Goal: Task Accomplishment & Management: Complete application form

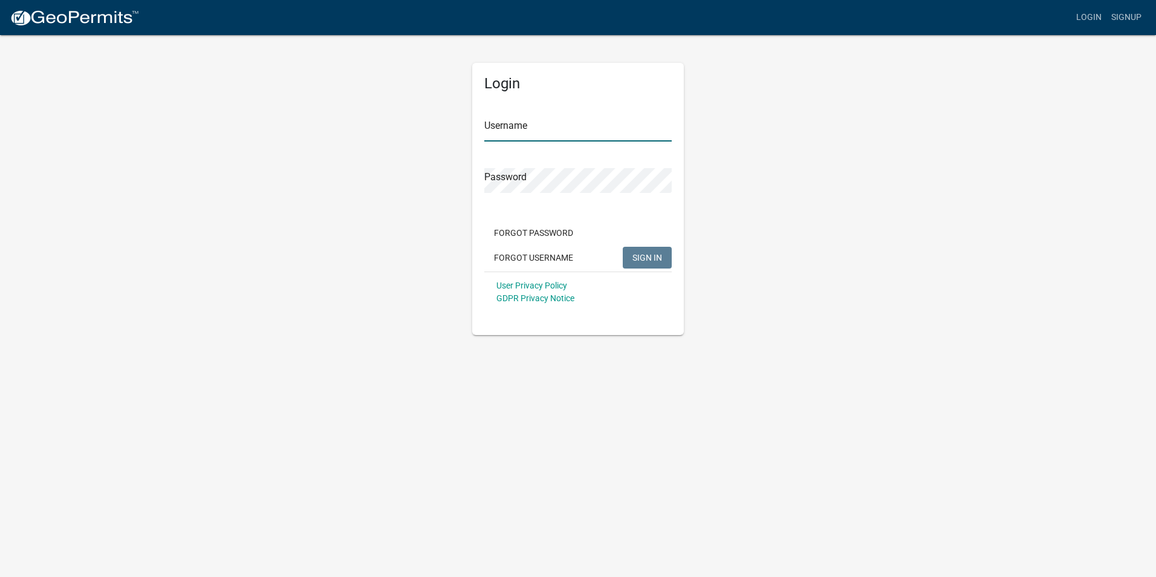
click at [535, 122] on input "Username" at bounding box center [577, 129] width 187 height 25
type input "[EMAIL_ADDRESS][DOMAIN_NAME]"
click at [650, 259] on span "SIGN IN" at bounding box center [647, 257] width 30 height 10
click at [661, 256] on span "SIGN IN" at bounding box center [647, 257] width 30 height 10
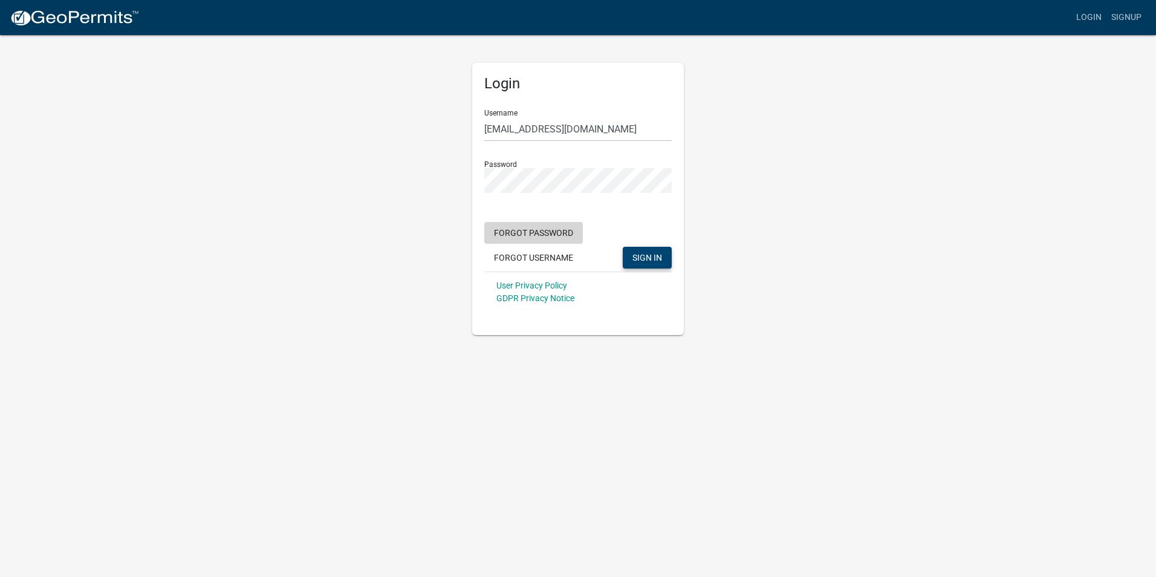
click at [541, 233] on button "Forgot Password" at bounding box center [533, 233] width 99 height 22
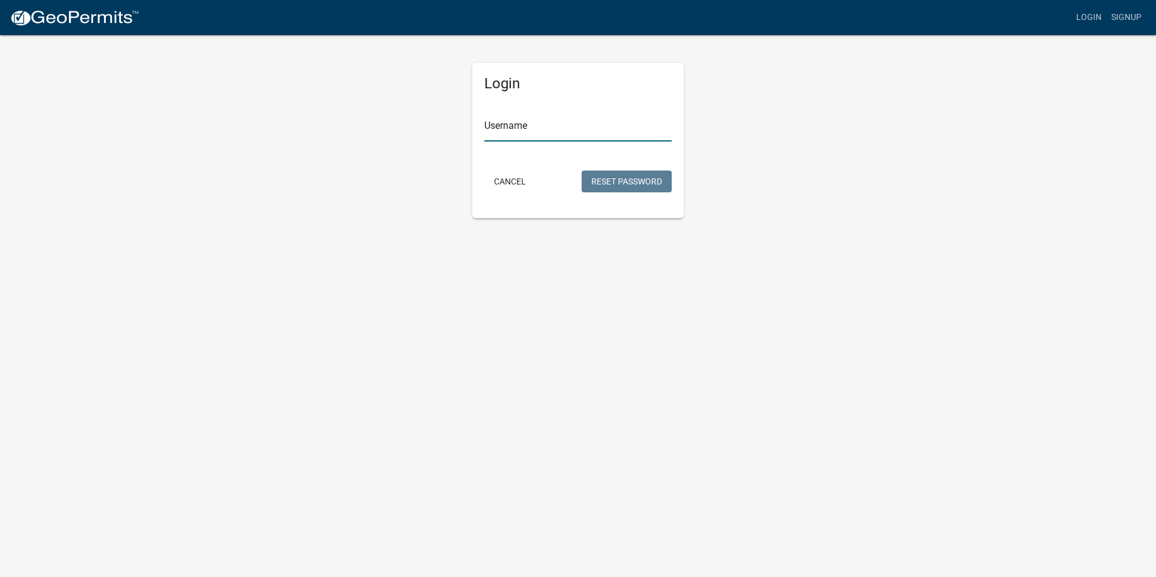
click at [543, 130] on input "Username" at bounding box center [577, 129] width 187 height 25
type input "[EMAIL_ADDRESS][DOMAIN_NAME]"
click at [601, 180] on button "Reset Password" at bounding box center [627, 181] width 90 height 22
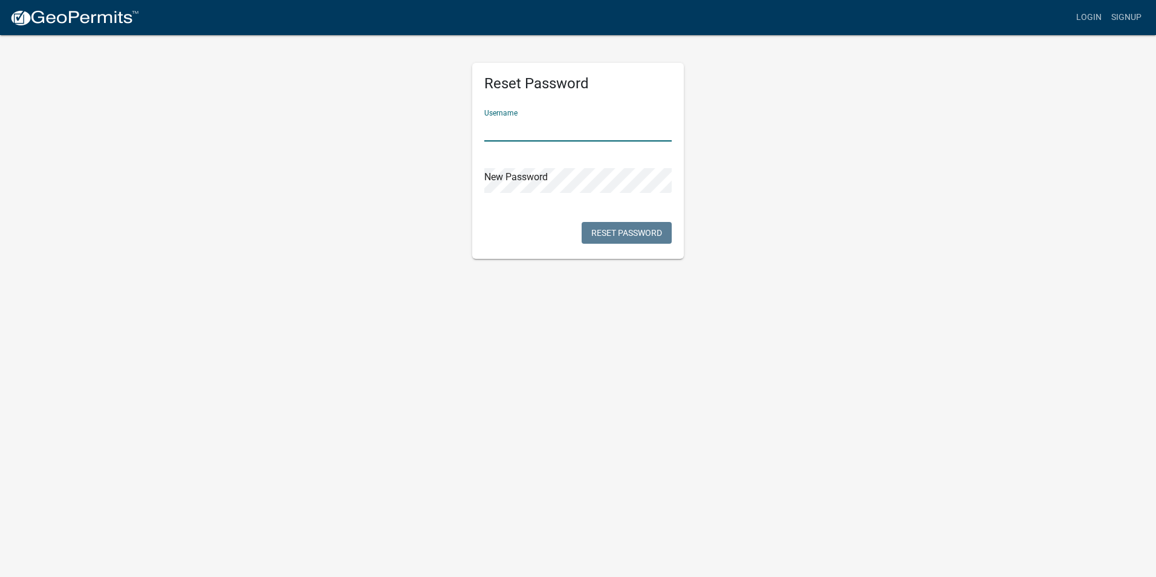
click at [533, 119] on input "text" at bounding box center [577, 129] width 187 height 25
type input "[EMAIL_ADDRESS][DOMAIN_NAME]"
click at [629, 233] on button "Reset Password" at bounding box center [627, 233] width 90 height 22
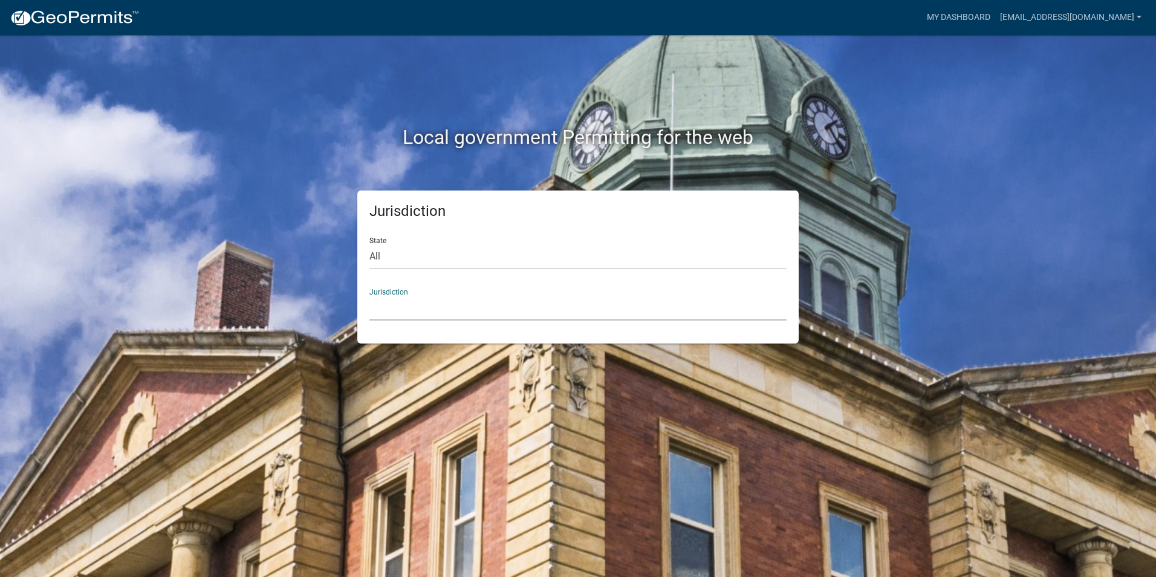
click at [491, 318] on select "[GEOGRAPHIC_DATA], [US_STATE] [GEOGRAPHIC_DATA], [US_STATE][PERSON_NAME][GEOGRA…" at bounding box center [577, 308] width 417 height 25
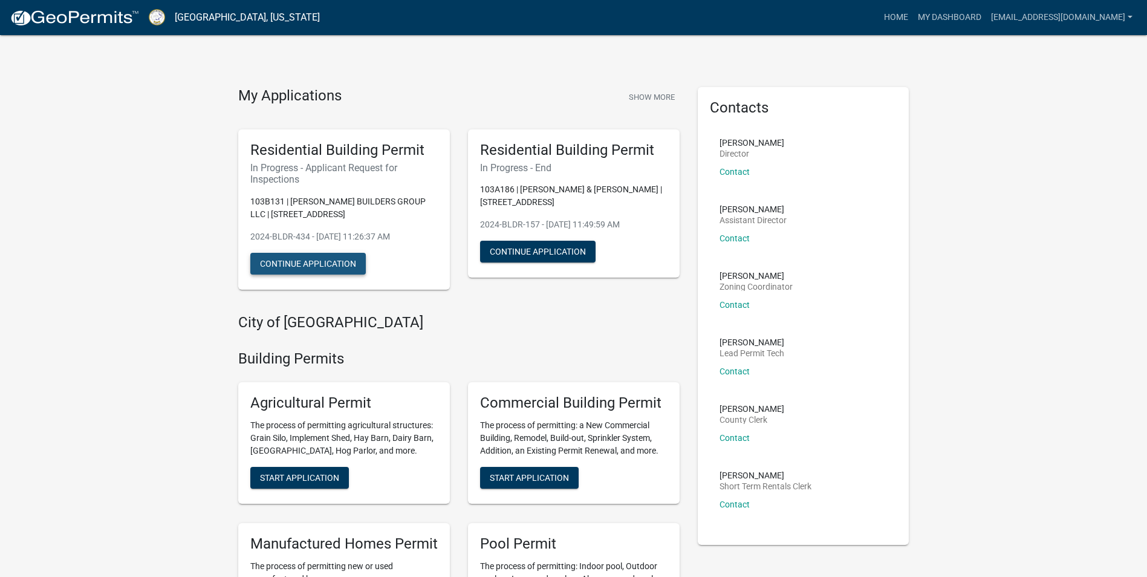
click at [310, 264] on button "Continue Application" at bounding box center [307, 264] width 115 height 22
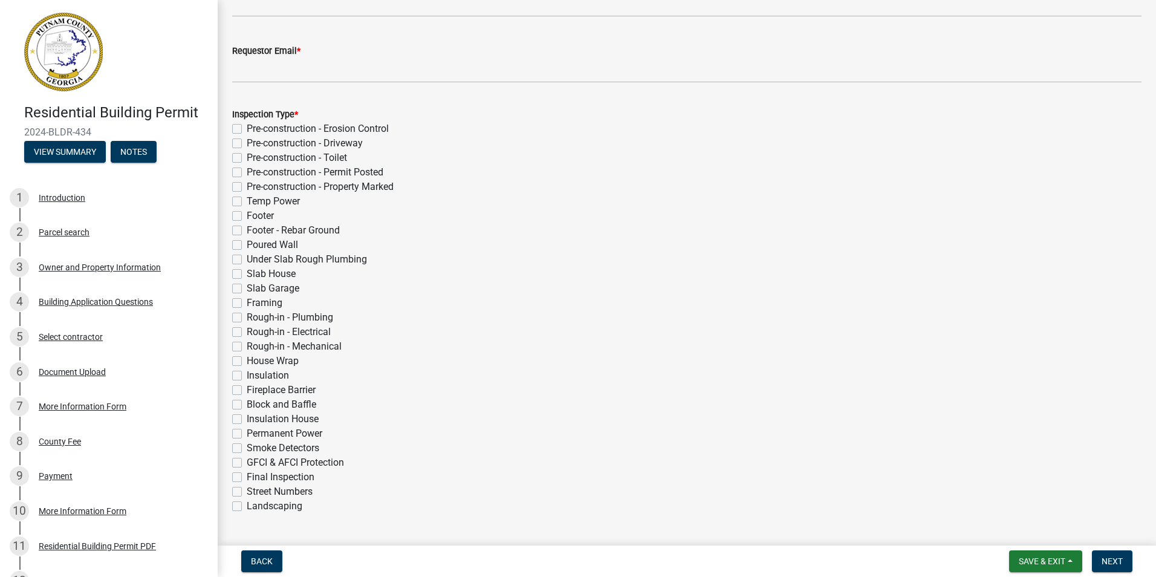
scroll to position [181, 0]
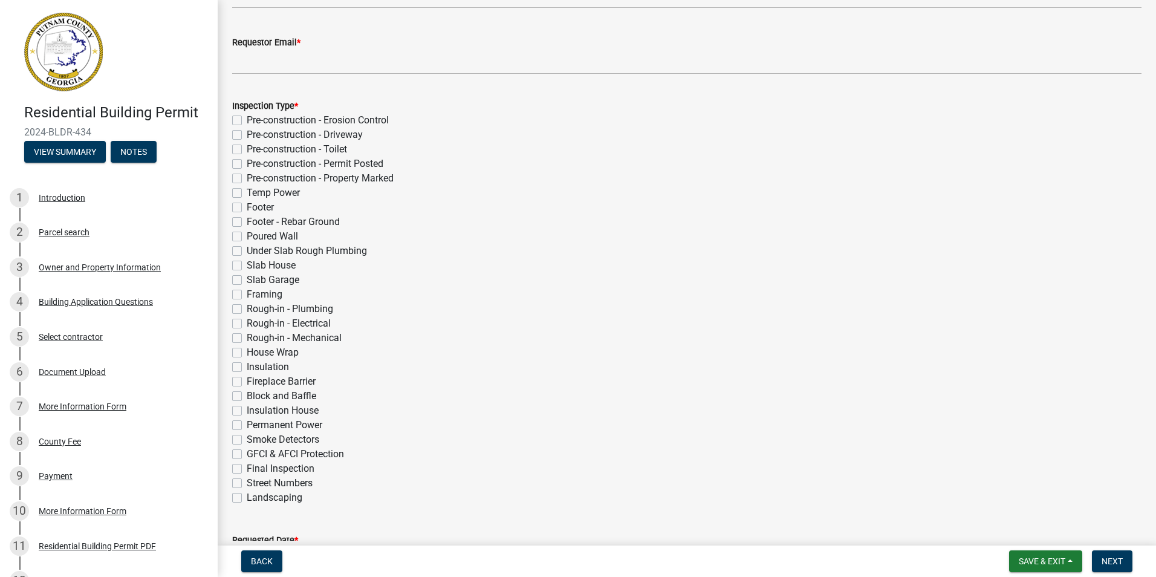
click at [247, 423] on label "Permanent Power" at bounding box center [285, 425] width 76 height 15
click at [247, 423] on input "Permanent Power" at bounding box center [251, 422] width 8 height 8
checkbox input "true"
checkbox input "false"
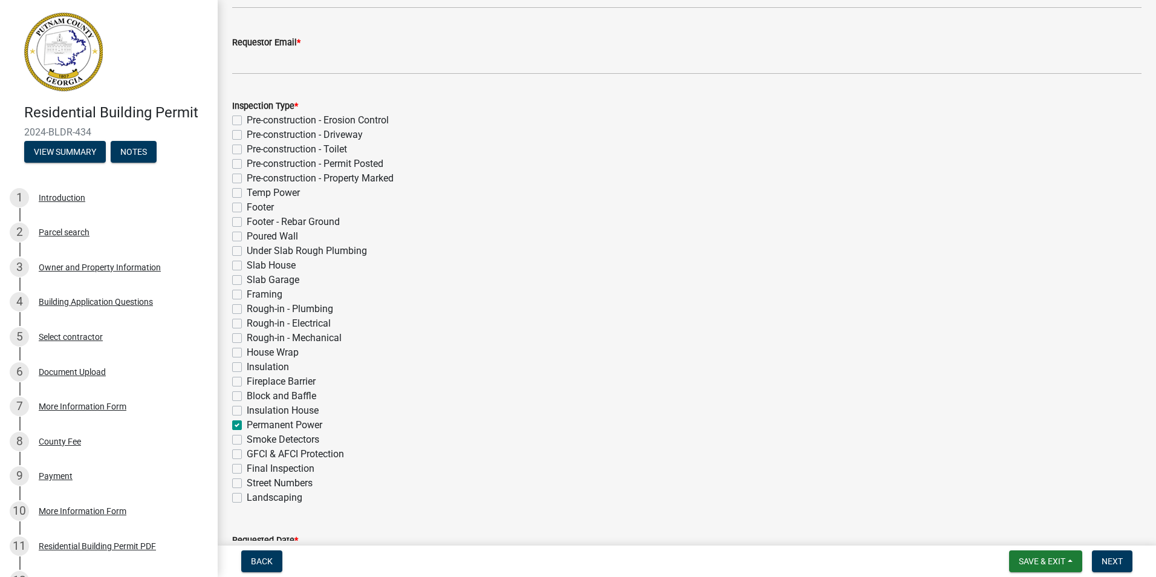
checkbox input "false"
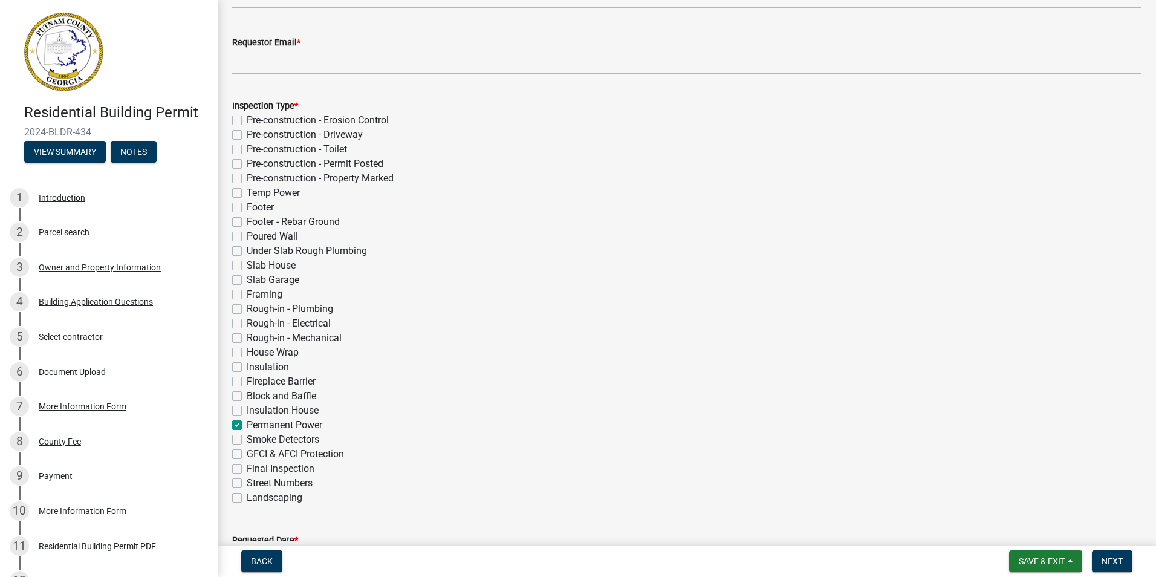
checkbox input "false"
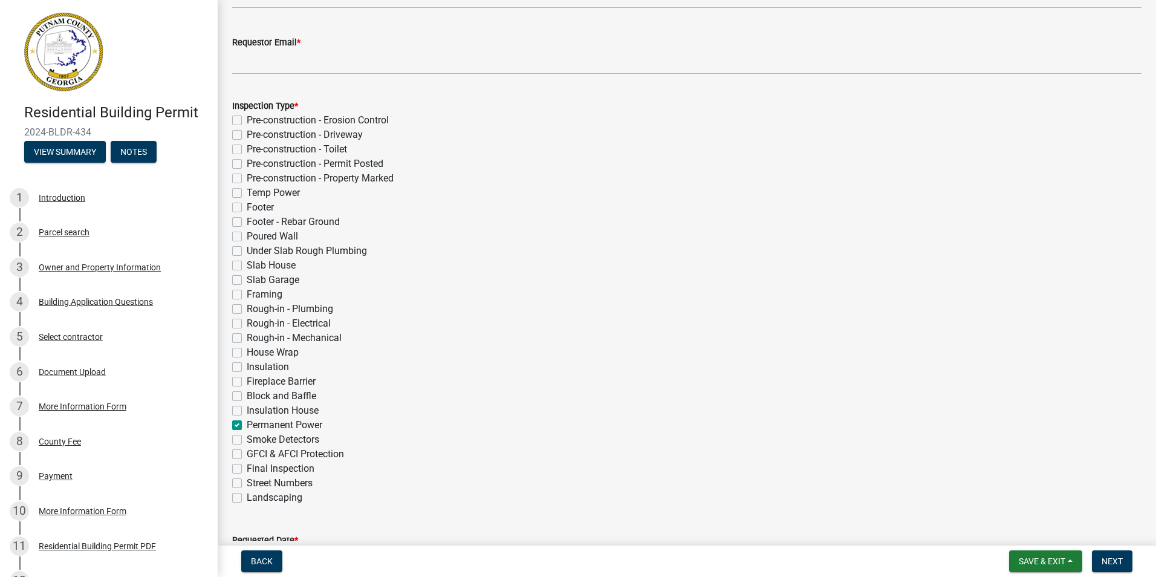
checkbox input "false"
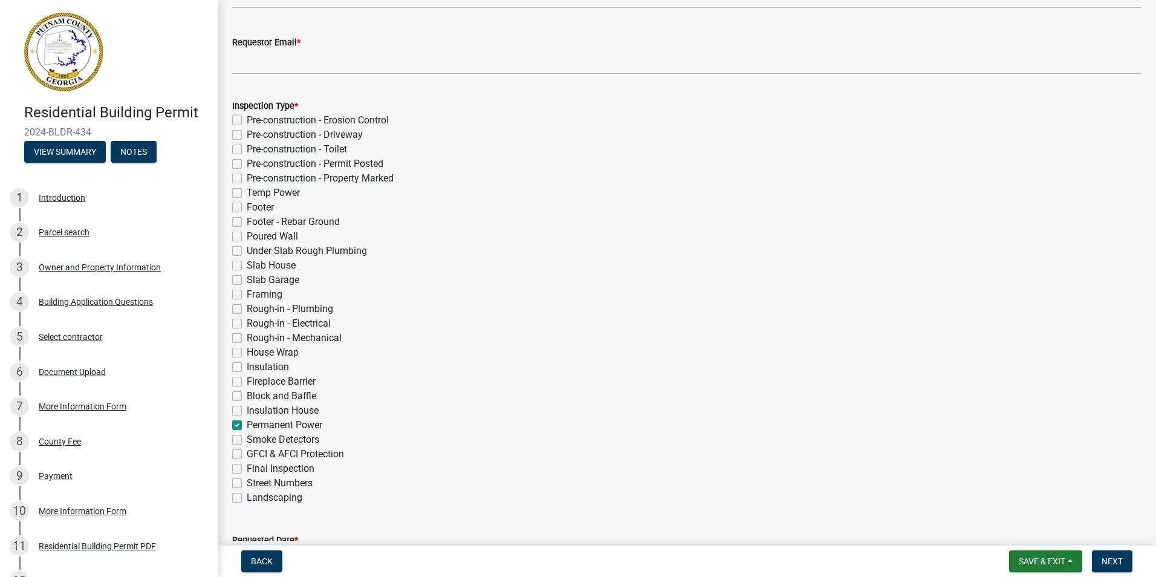
checkbox input "false"
checkbox input "true"
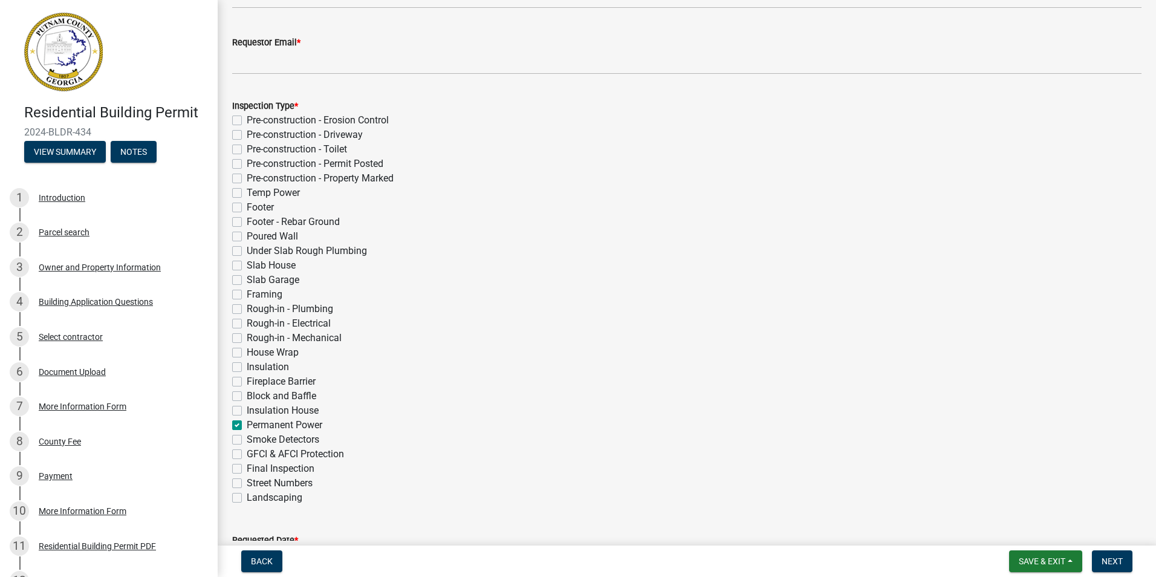
checkbox input "false"
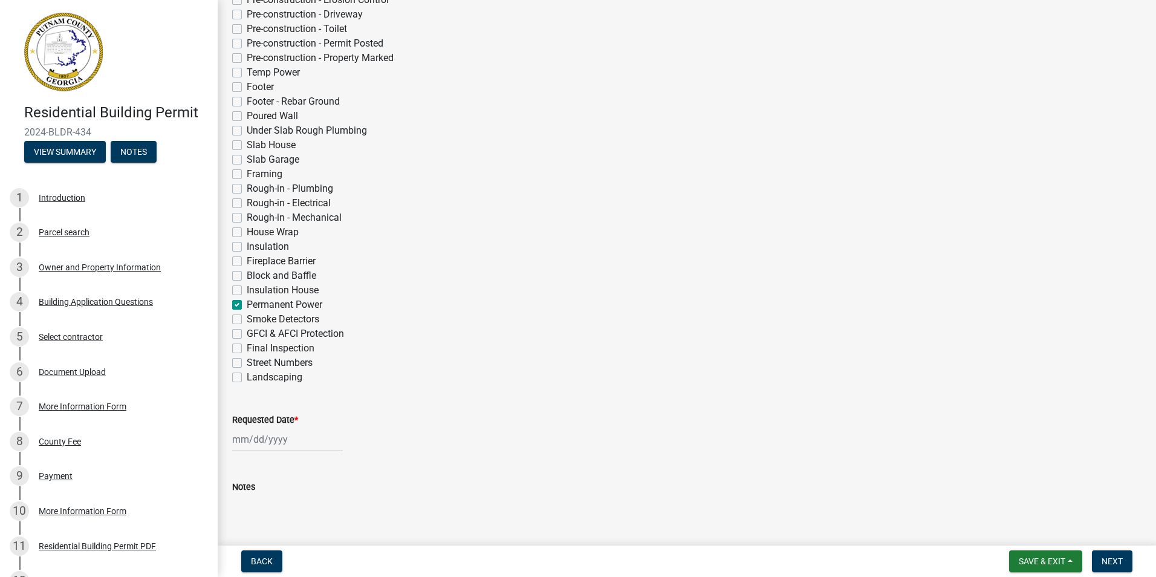
scroll to position [302, 0]
click at [258, 446] on div at bounding box center [287, 438] width 111 height 25
select select "9"
select select "2025"
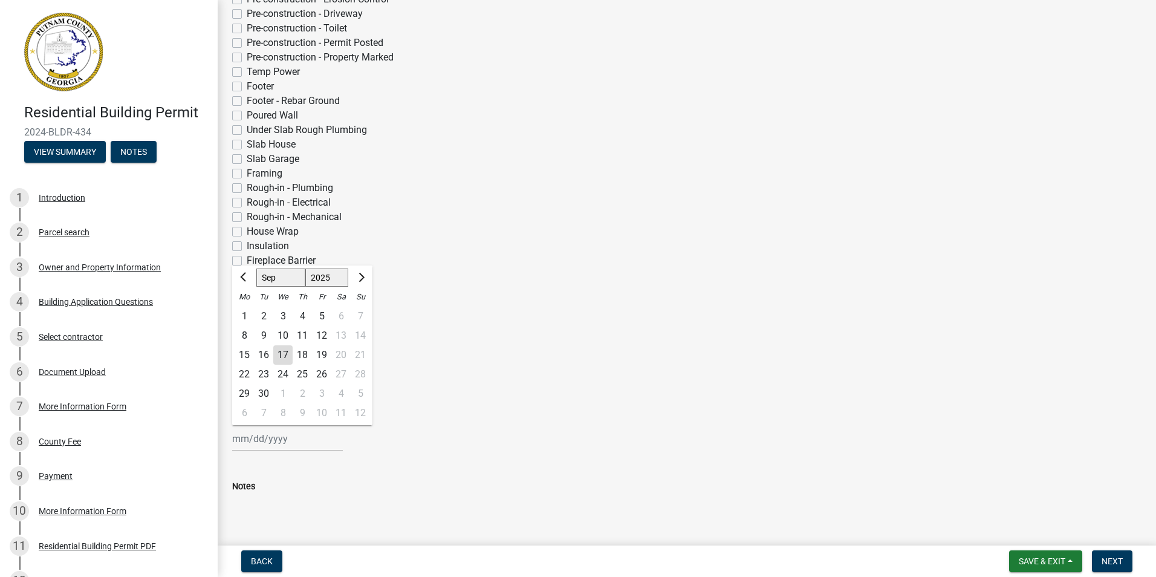
click at [284, 356] on div "17" at bounding box center [282, 354] width 19 height 19
type input "[DATE]"
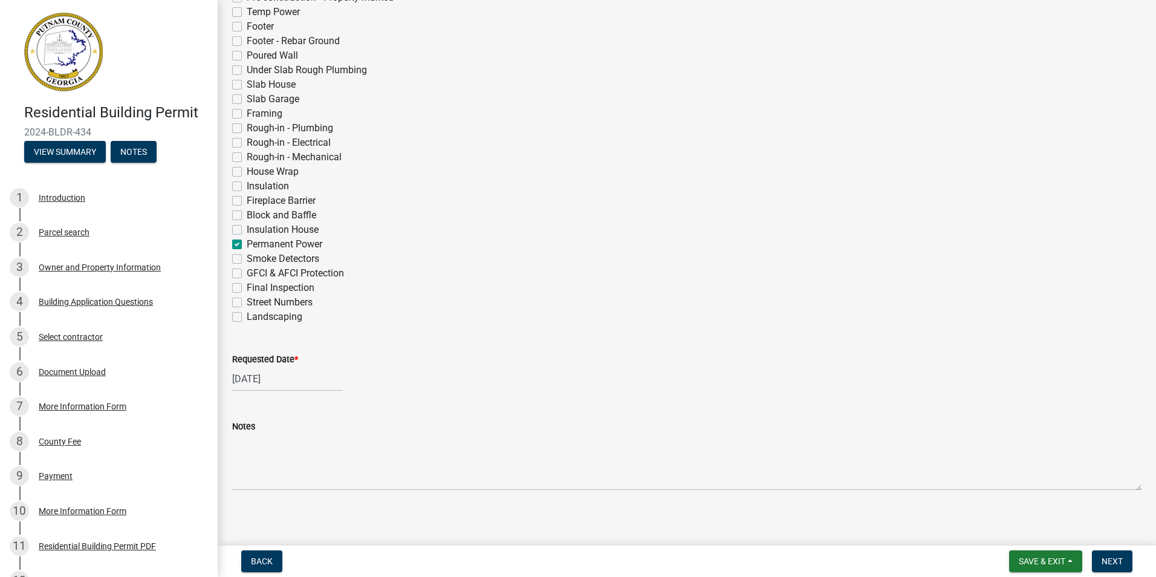
scroll to position [369, 0]
click at [1119, 553] on button "Next" at bounding box center [1112, 561] width 41 height 22
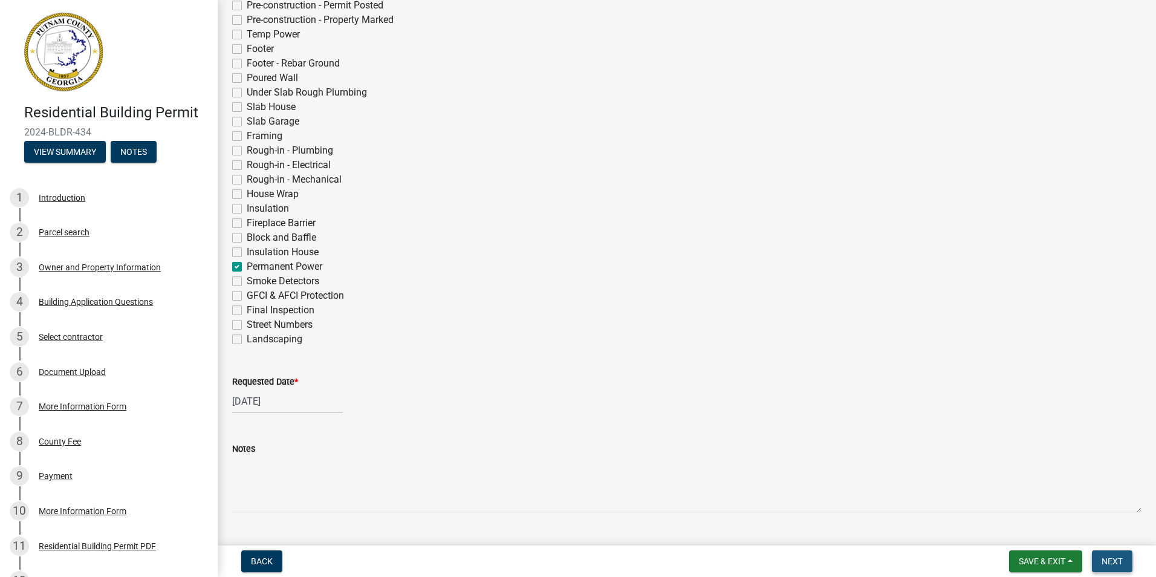
scroll to position [398, 0]
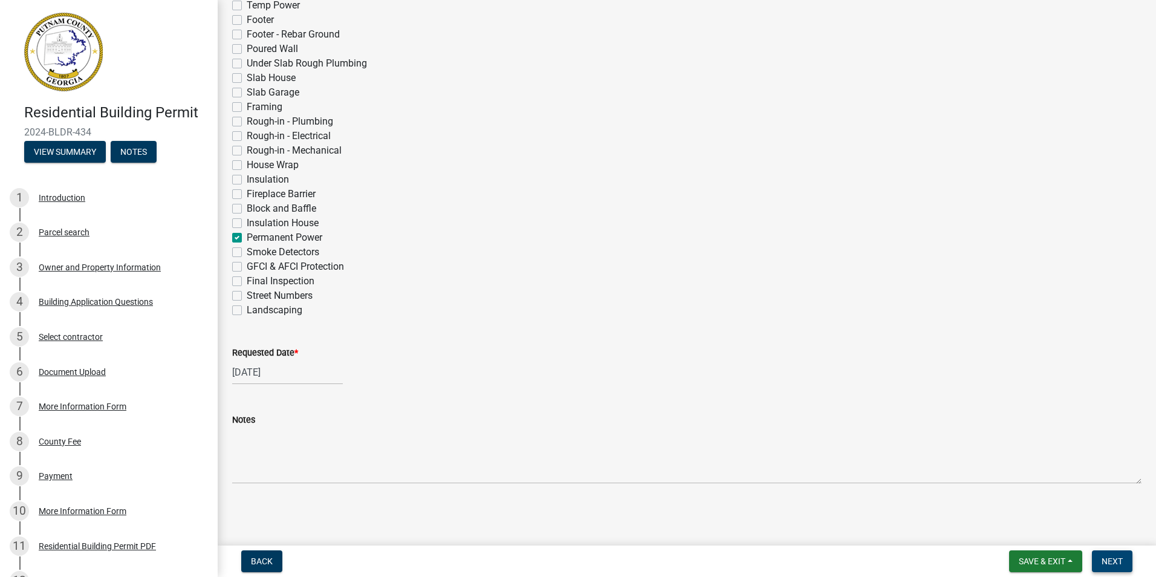
click at [1108, 561] on span "Next" at bounding box center [1111, 561] width 21 height 10
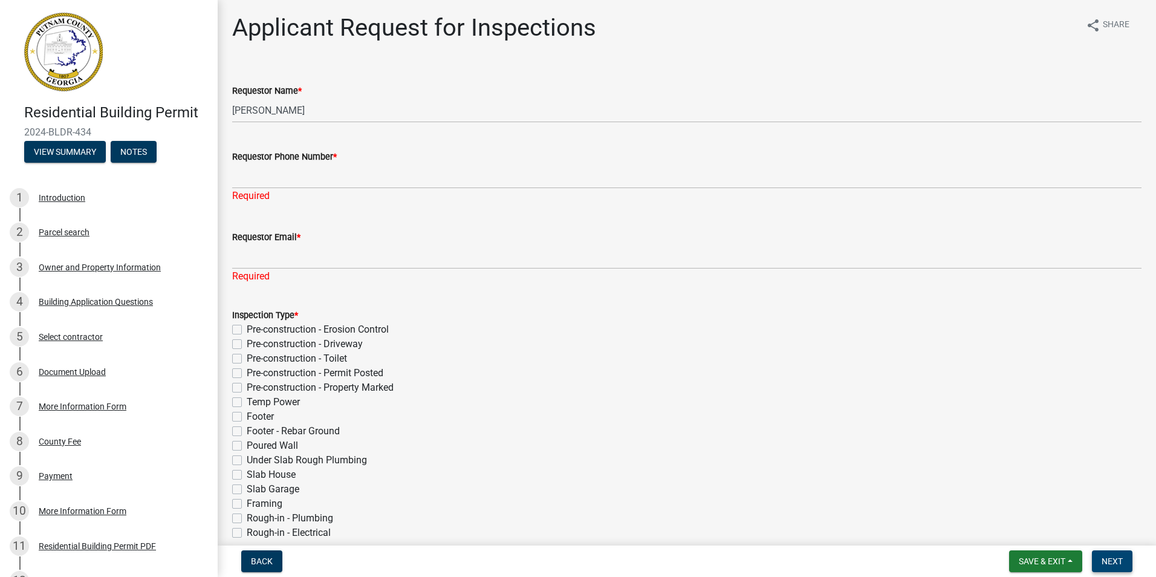
scroll to position [0, 0]
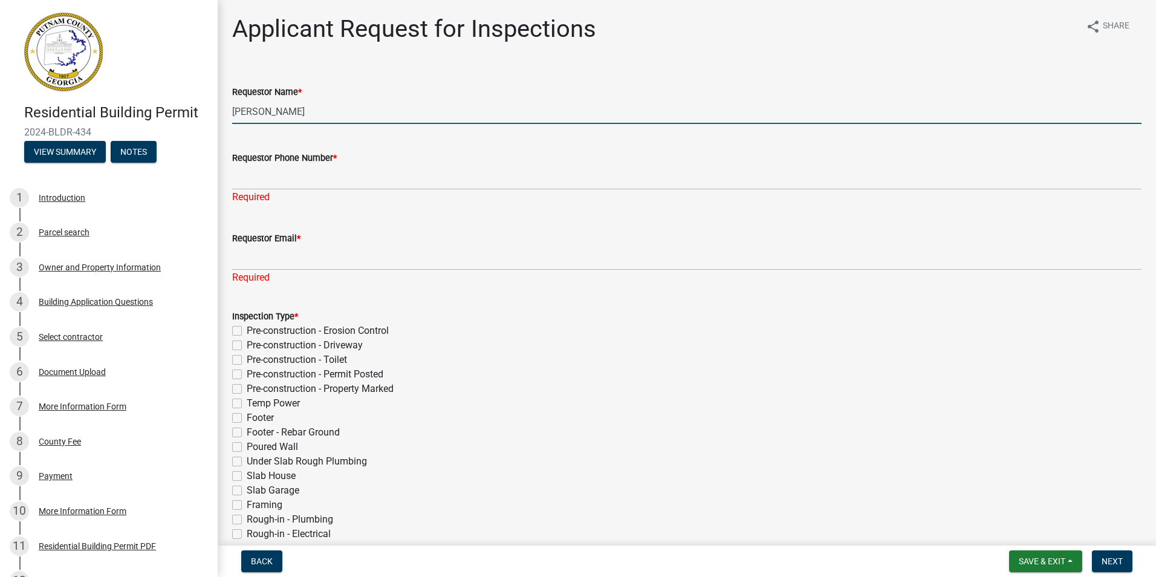
click at [317, 108] on input "[PERSON_NAME]" at bounding box center [686, 111] width 909 height 25
type input "M"
type input "d"
type input "[PERSON_NAME]"
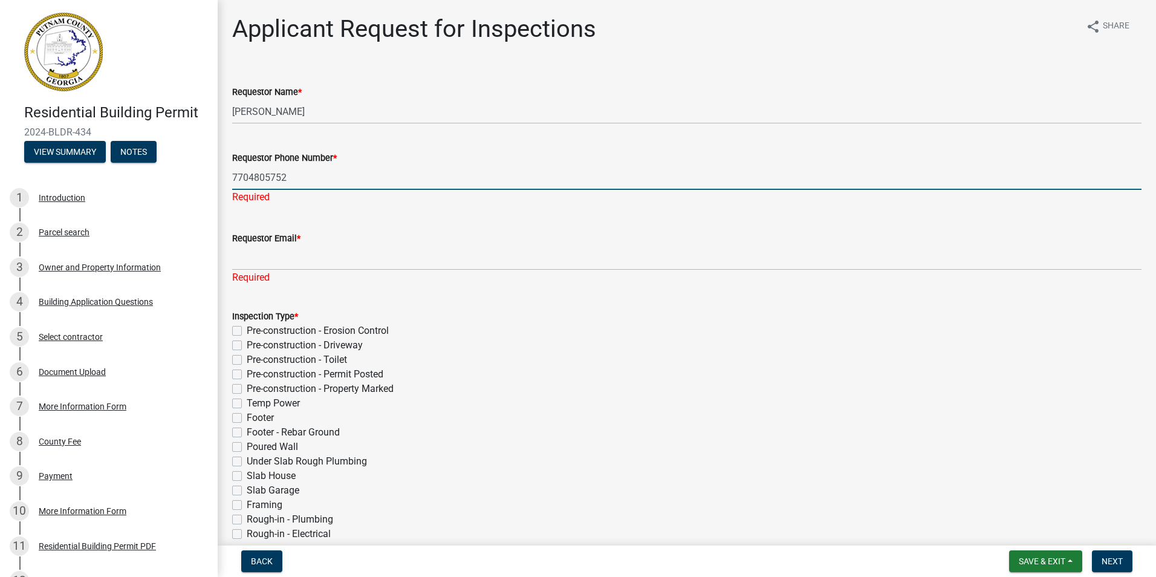
type input "7704805752"
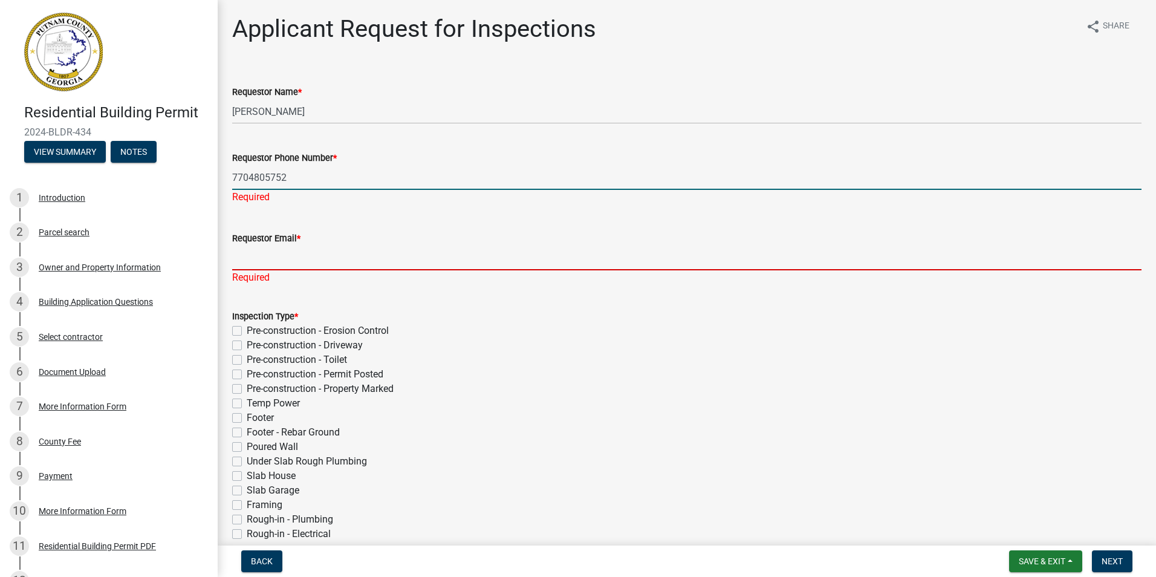
click at [258, 259] on div "Requestor Email * Required" at bounding box center [686, 249] width 909 height 71
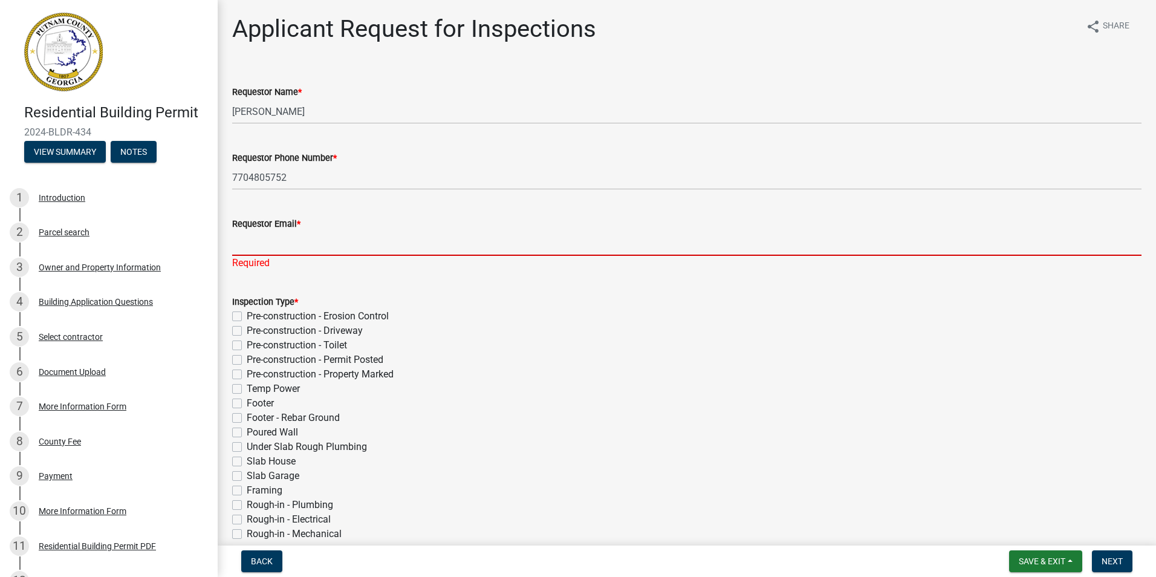
type input "[EMAIL_ADDRESS][DOMAIN_NAME]"
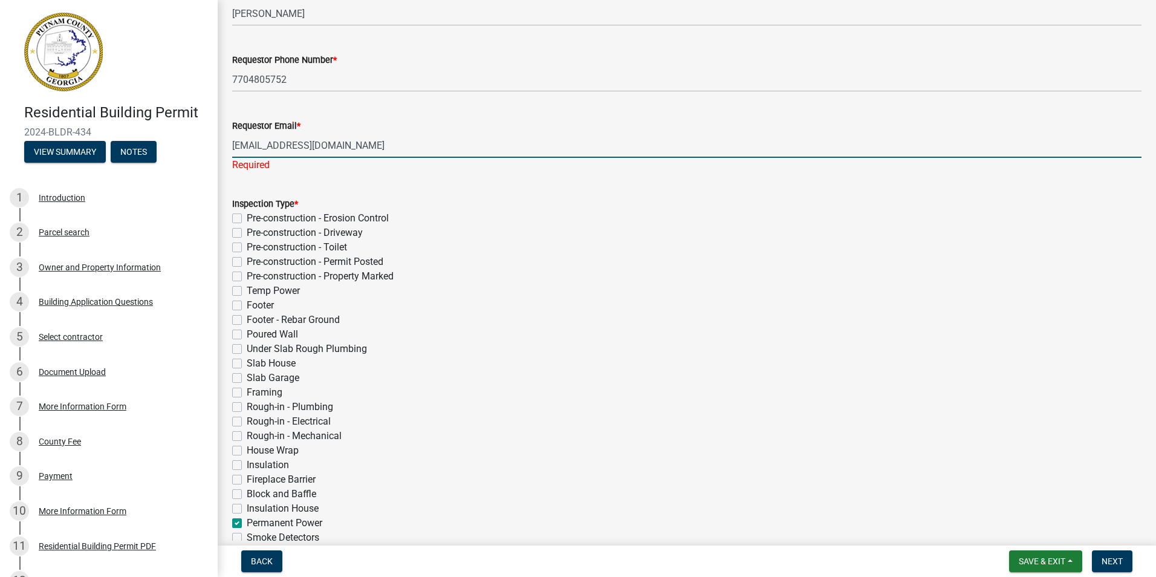
scroll to position [242, 0]
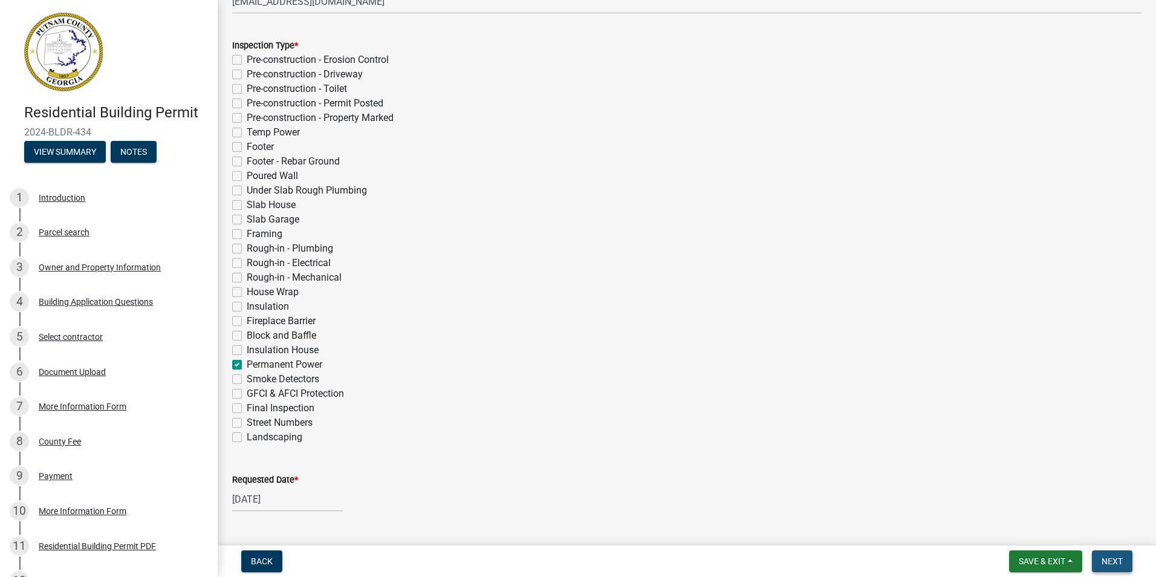
click at [1123, 560] on span "Next" at bounding box center [1111, 561] width 21 height 10
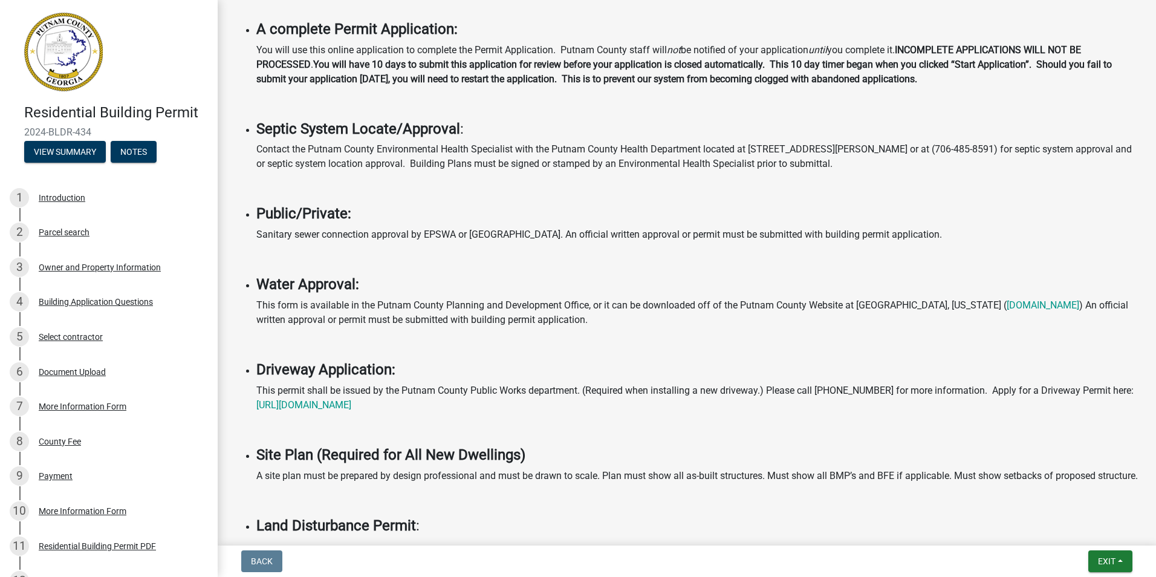
scroll to position [544, 0]
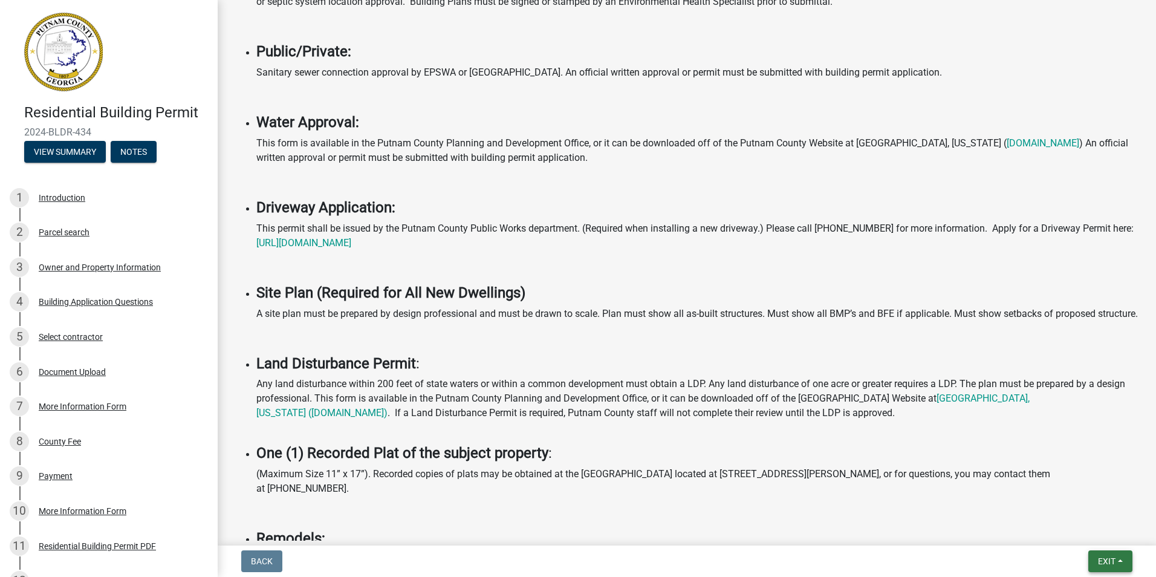
click at [1114, 561] on span "Exit" at bounding box center [1107, 561] width 18 height 10
